Goal: Information Seeking & Learning: Learn about a topic

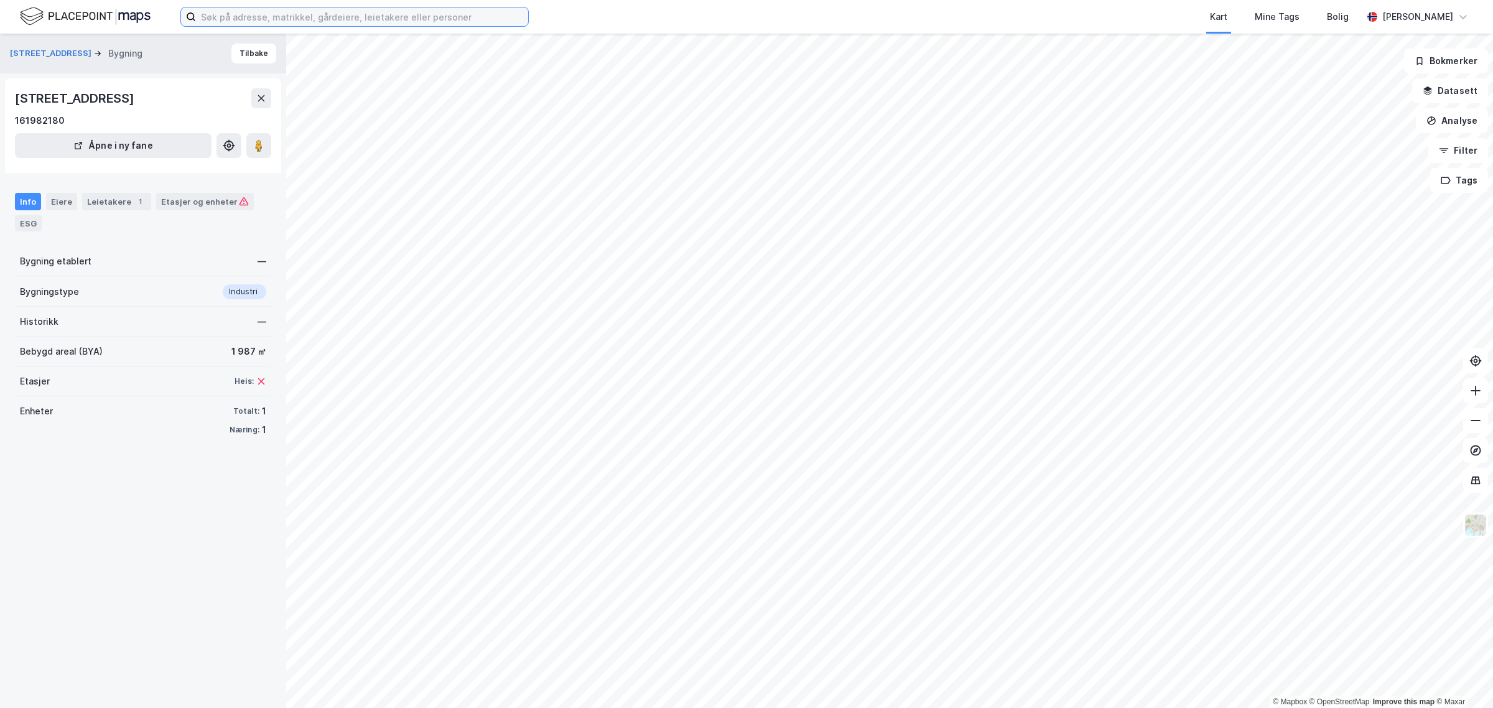
click at [238, 9] on input at bounding box center [362, 16] width 332 height 19
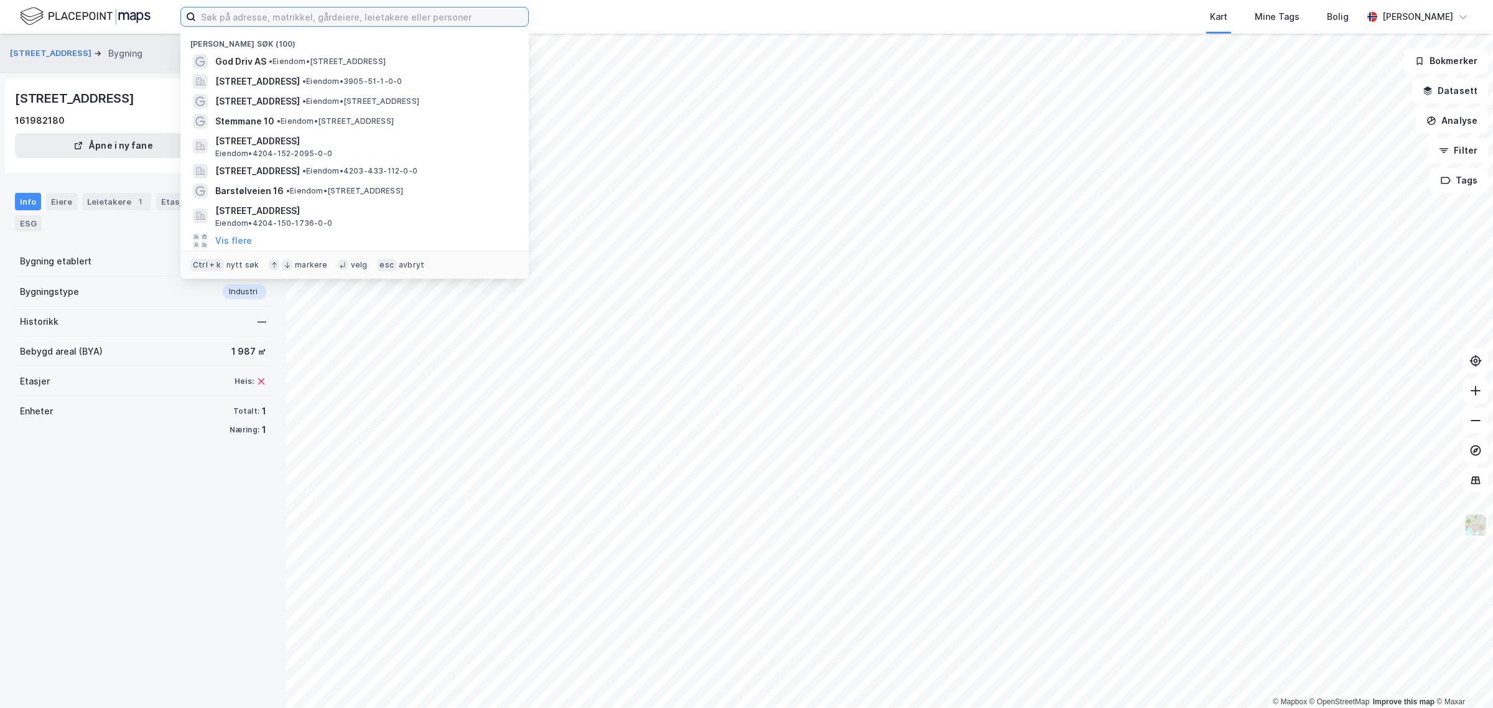
click at [238, 9] on input at bounding box center [362, 16] width 332 height 19
paste input "[STREET_ADDRESS]"
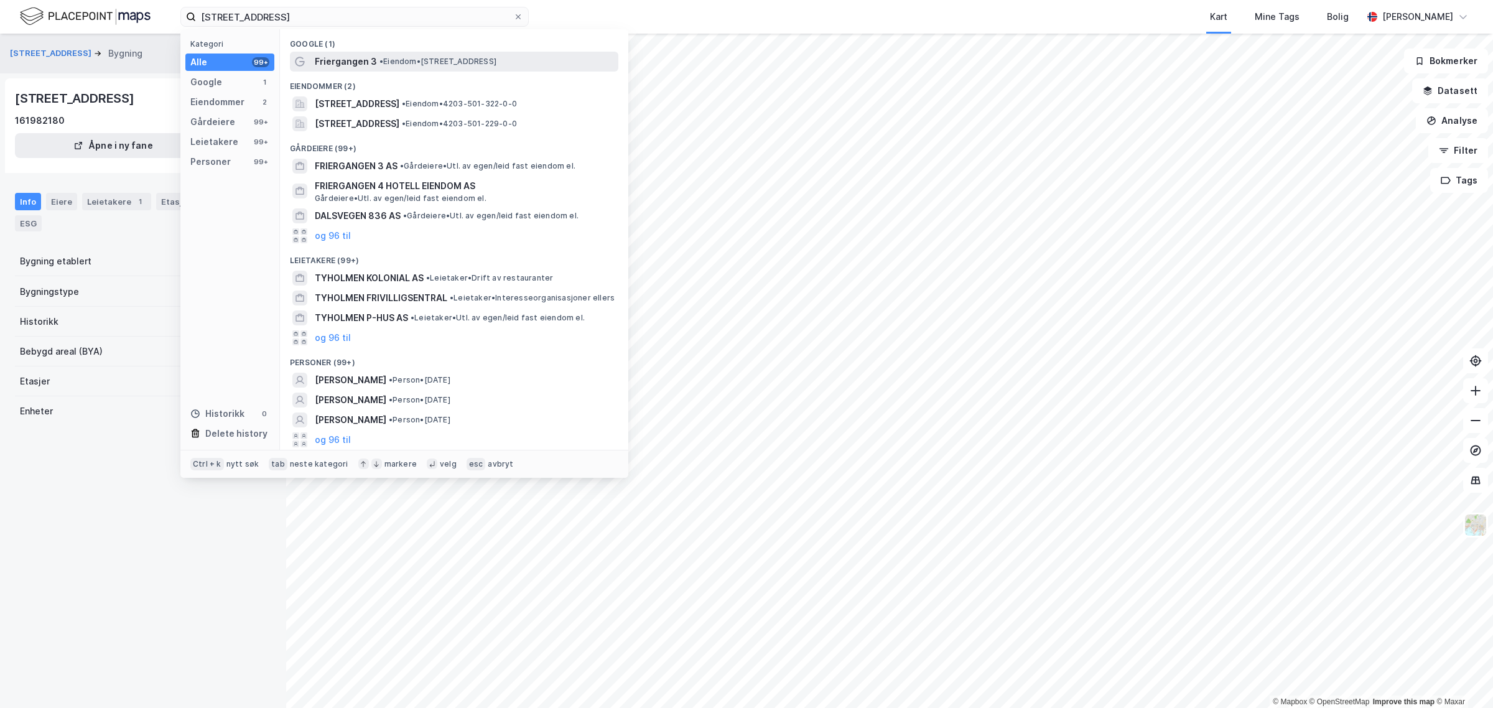
click at [331, 63] on span "Friergangen 3" at bounding box center [346, 61] width 62 height 15
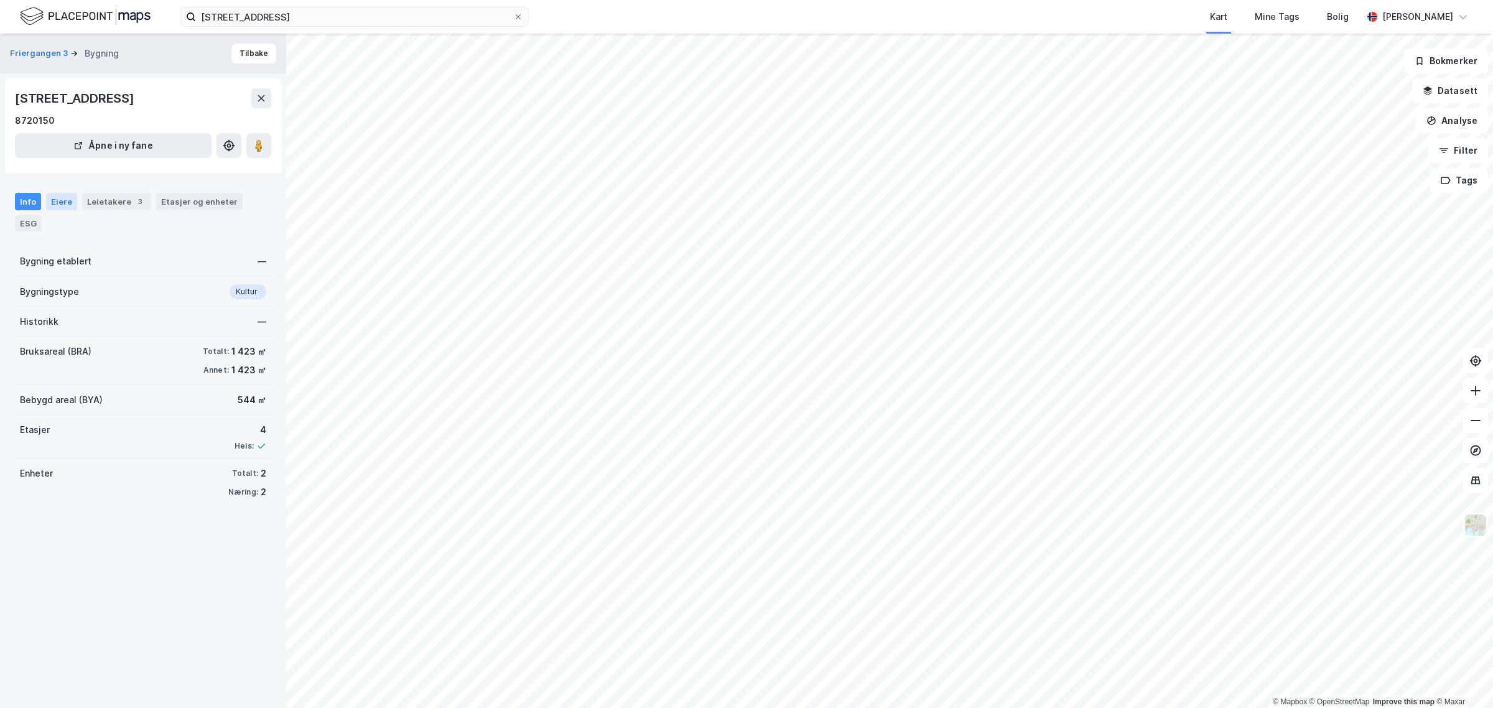
click at [66, 201] on div "Eiere" at bounding box center [61, 201] width 31 height 17
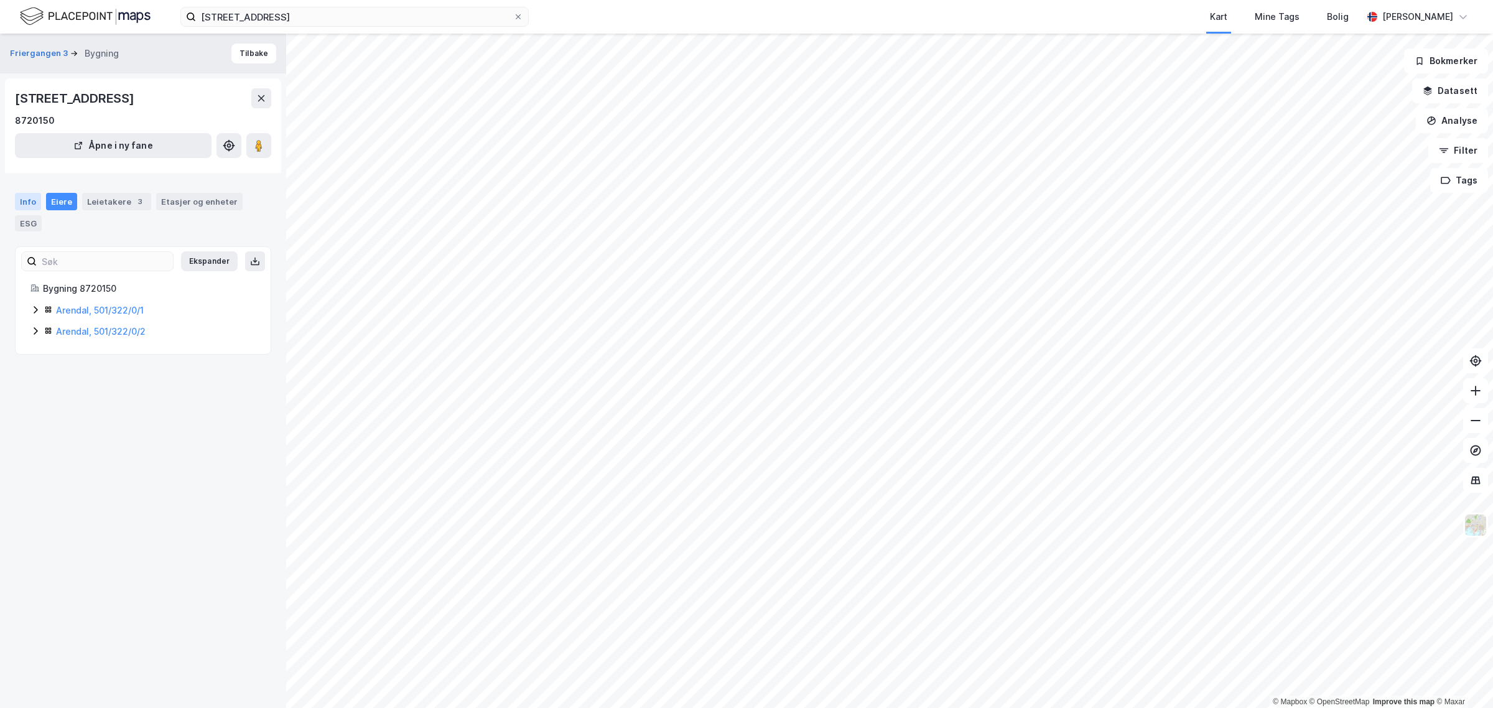
click at [23, 201] on div "Info" at bounding box center [28, 201] width 26 height 17
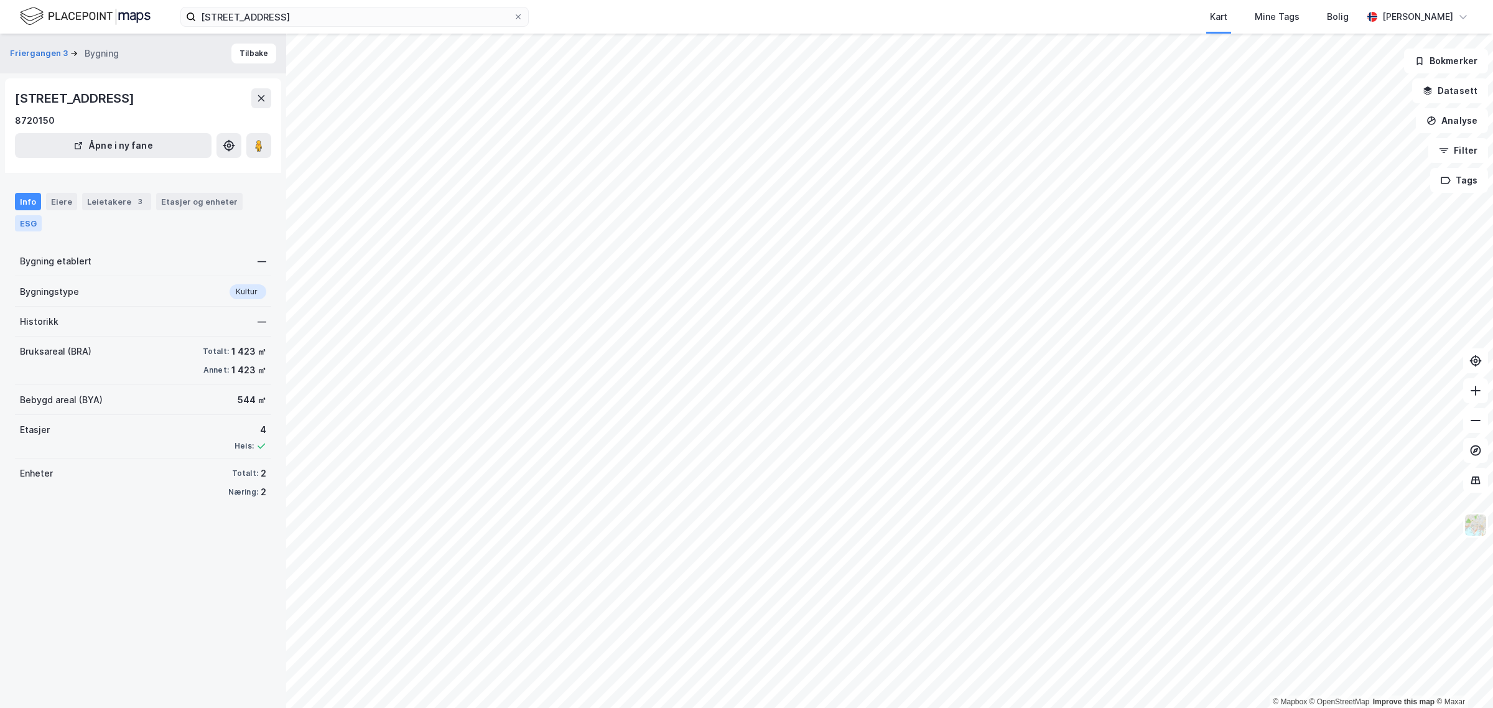
click at [24, 221] on div "ESG" at bounding box center [28, 223] width 27 height 16
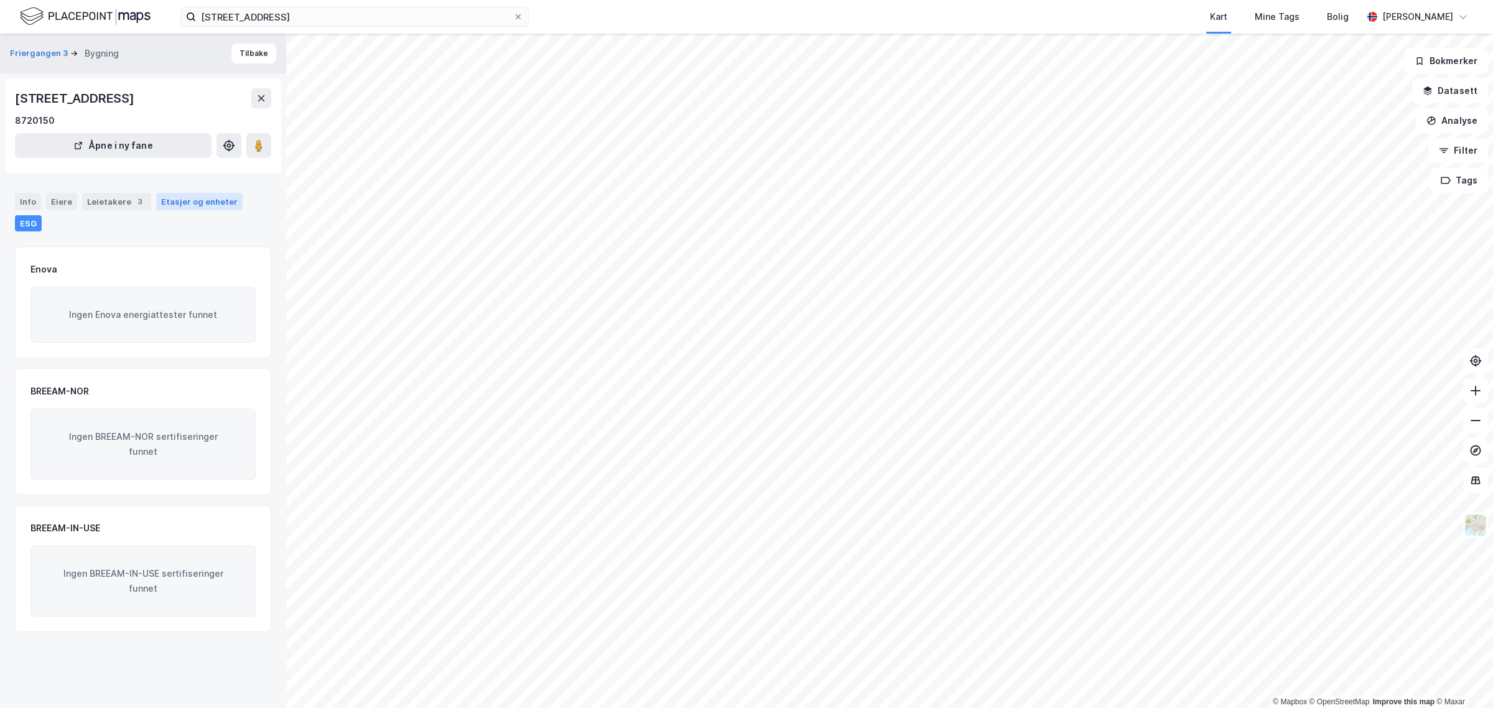
click at [190, 198] on div "Etasjer og enheter" at bounding box center [199, 201] width 77 height 11
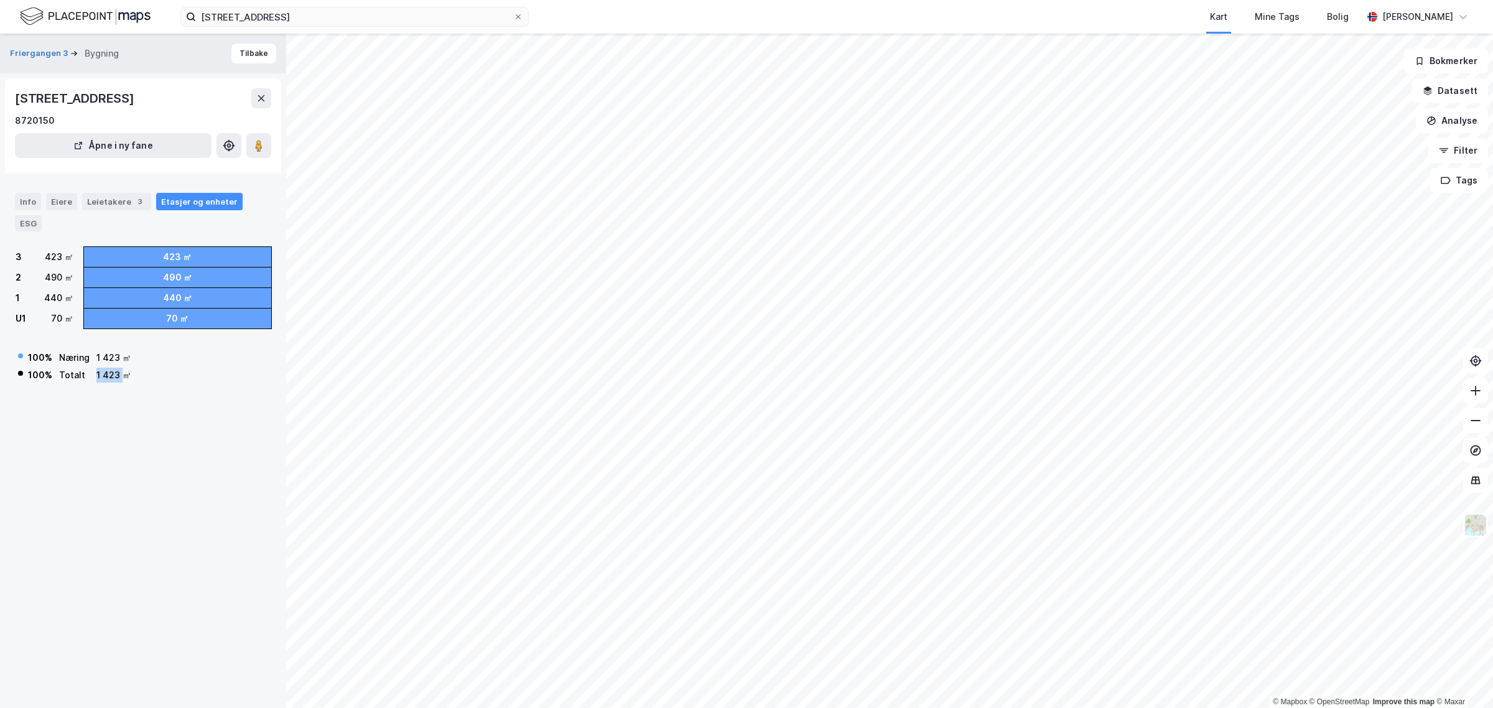
drag, startPoint x: 95, startPoint y: 377, endPoint x: 123, endPoint y: 380, distance: 28.7
click at [123, 380] on div "1 423 ㎡" at bounding box center [113, 375] width 35 height 15
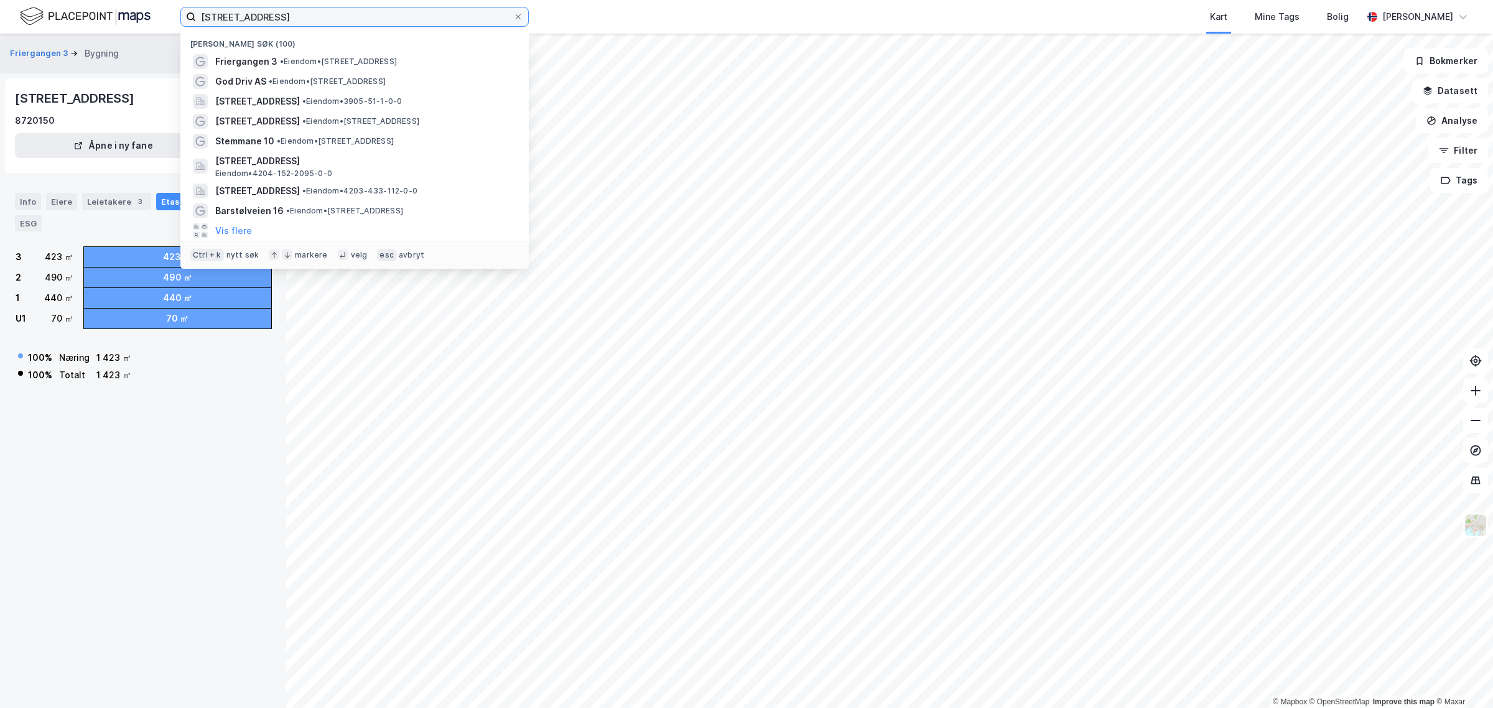
click at [247, 16] on input "[STREET_ADDRESS]" at bounding box center [354, 16] width 317 height 19
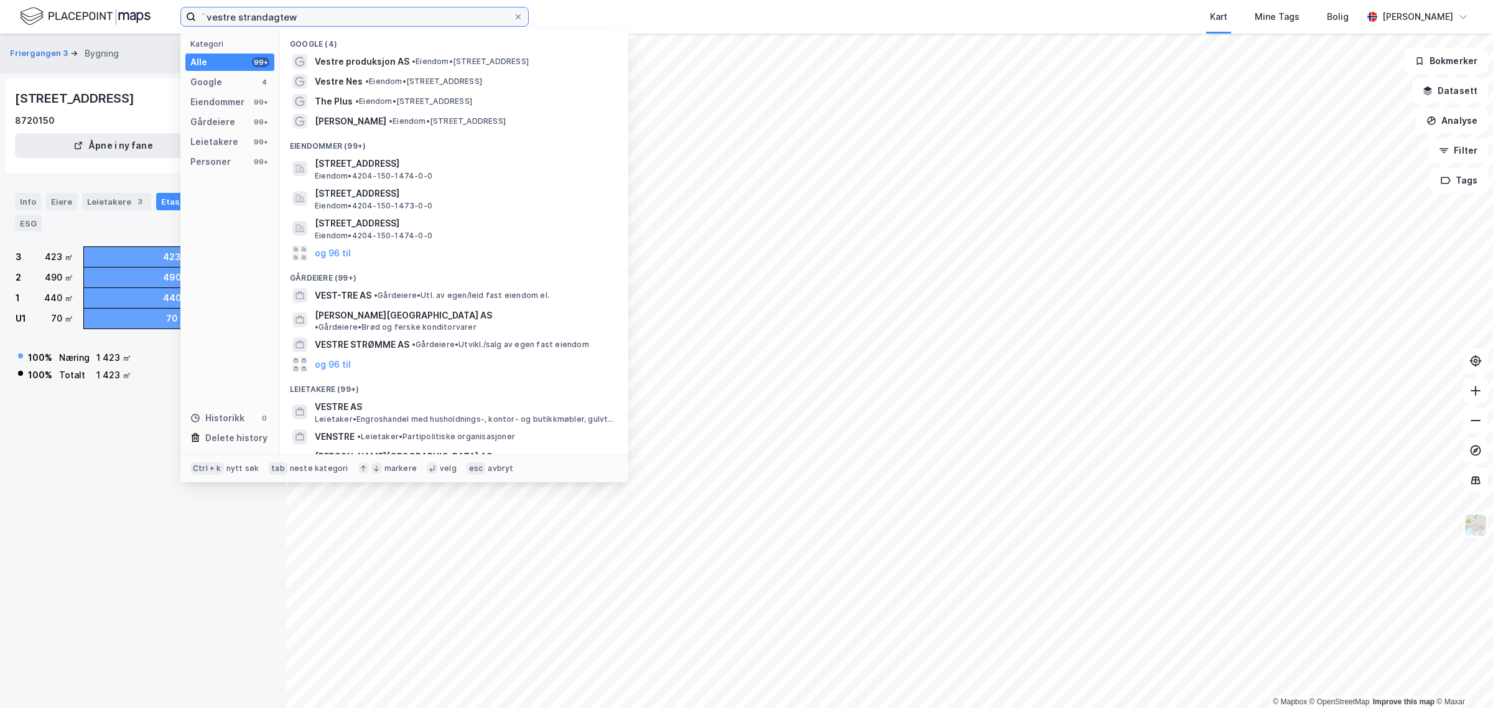
click at [389, 26] on input "¨vestre strandagtew" at bounding box center [354, 16] width 317 height 19
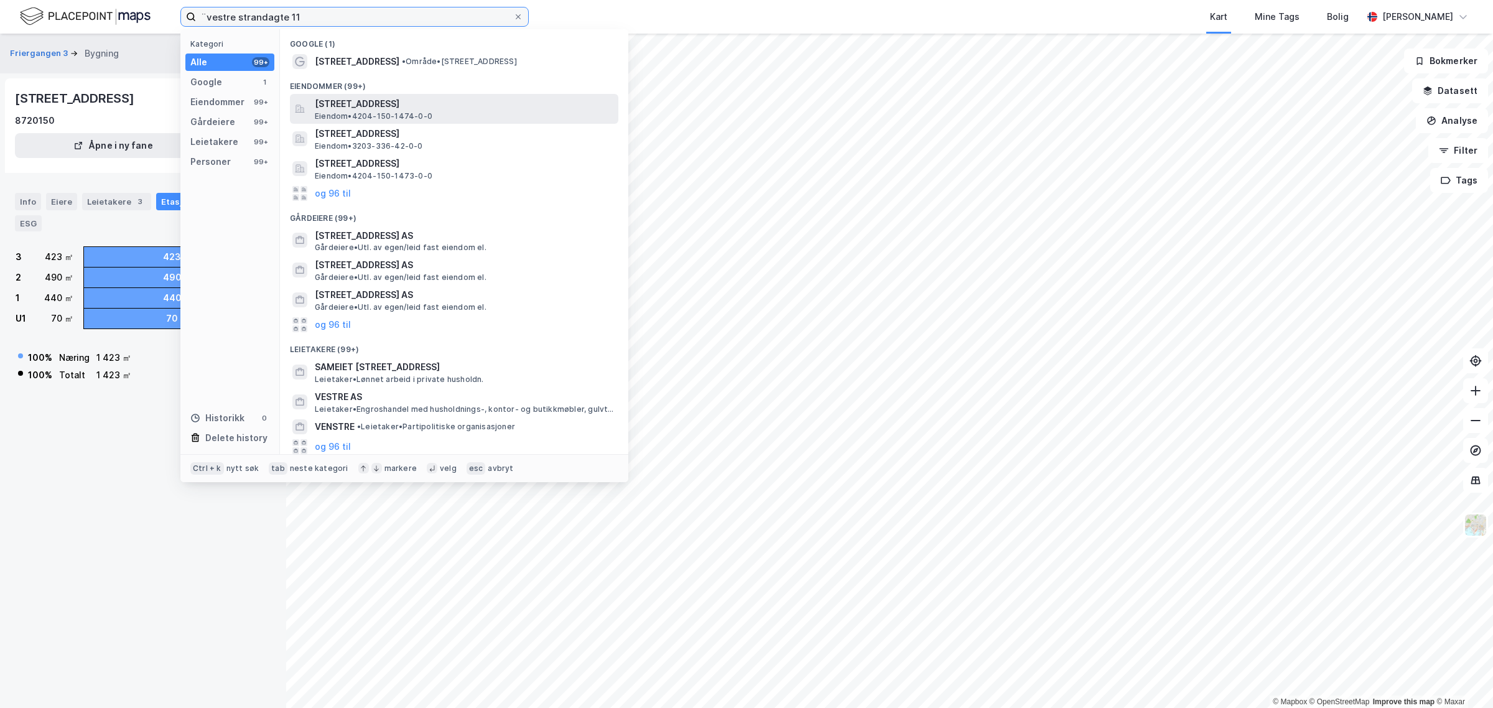
type input "¨vestre strandagte 11"
click at [345, 105] on span "[STREET_ADDRESS]" at bounding box center [464, 103] width 299 height 15
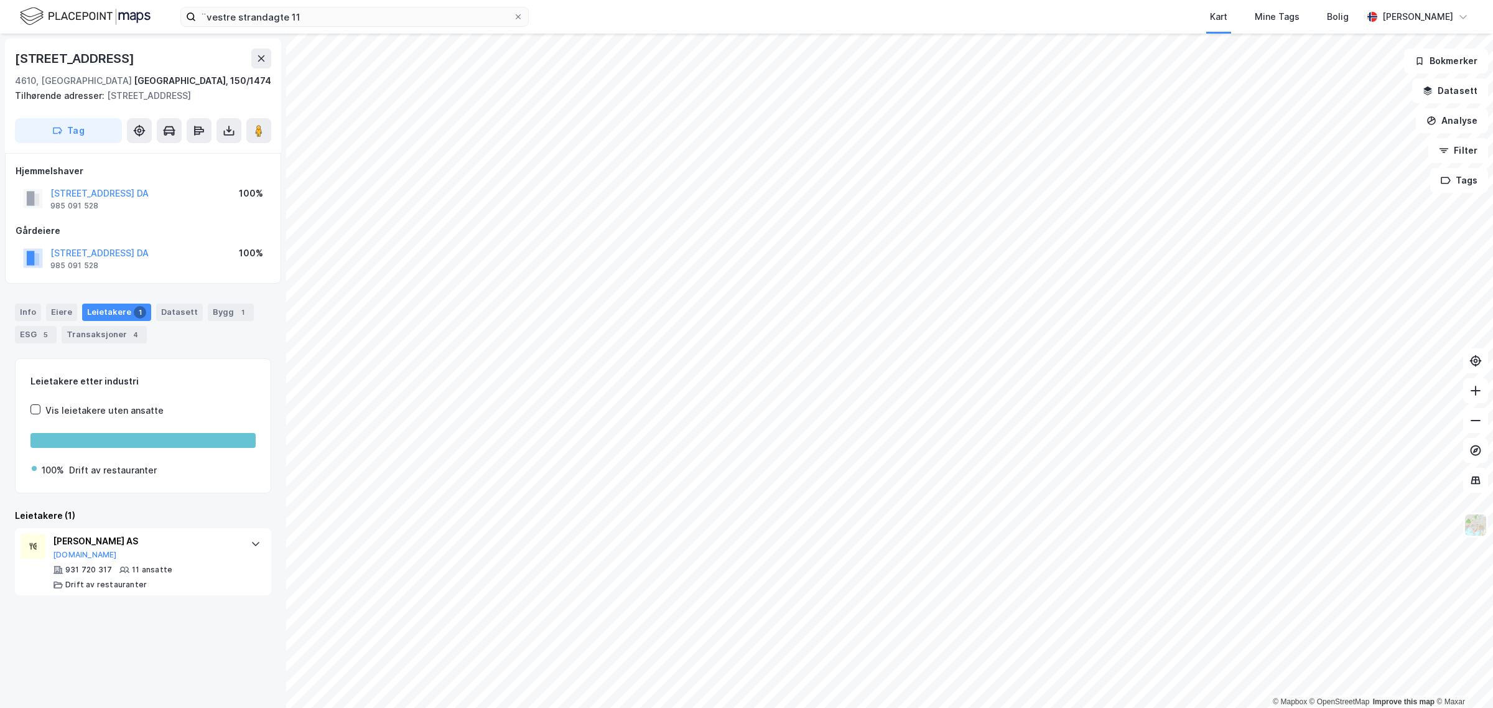
click at [803, 708] on html "¨[STREET_ADDRESS] Kart Mine Tags Bolig [PERSON_NAME] © Mapbox © OpenStreetMap I…" at bounding box center [746, 354] width 1493 height 708
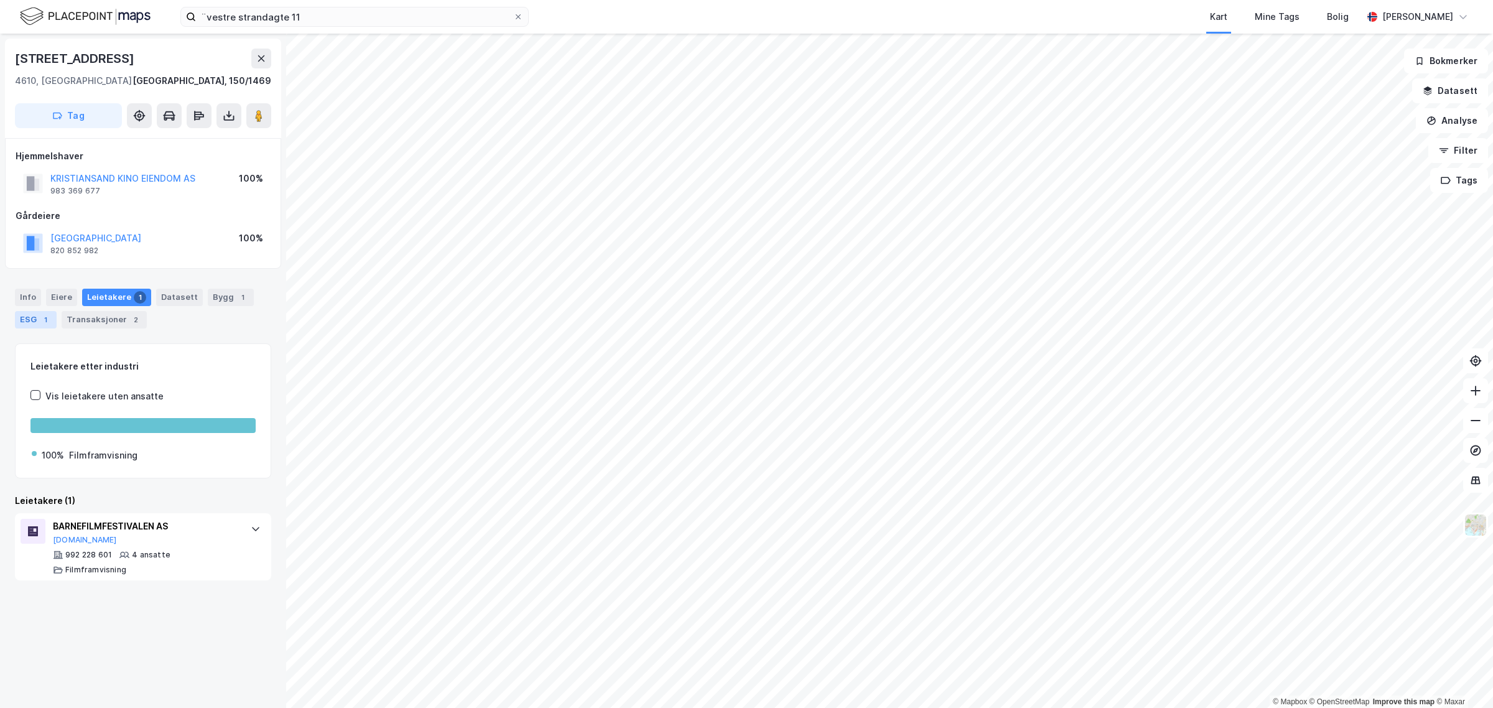
click at [16, 311] on div "ESG 1" at bounding box center [36, 319] width 42 height 17
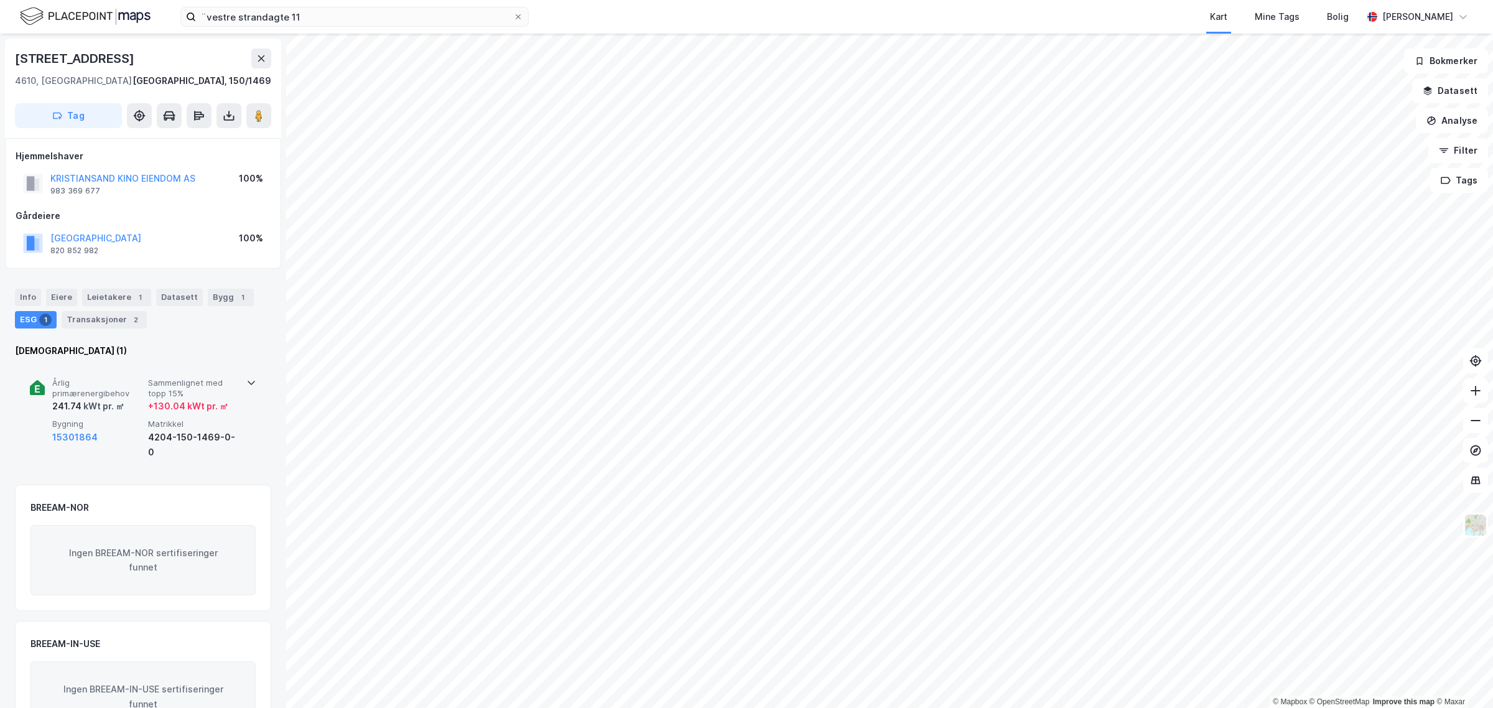
click at [240, 386] on div "Årlig primærenergibehov 241.74 kWt pr. ㎡ Sammenlignet med topp 15% + 130.04 kWt…" at bounding box center [143, 418] width 227 height 111
